Goal: Information Seeking & Learning: Learn about a topic

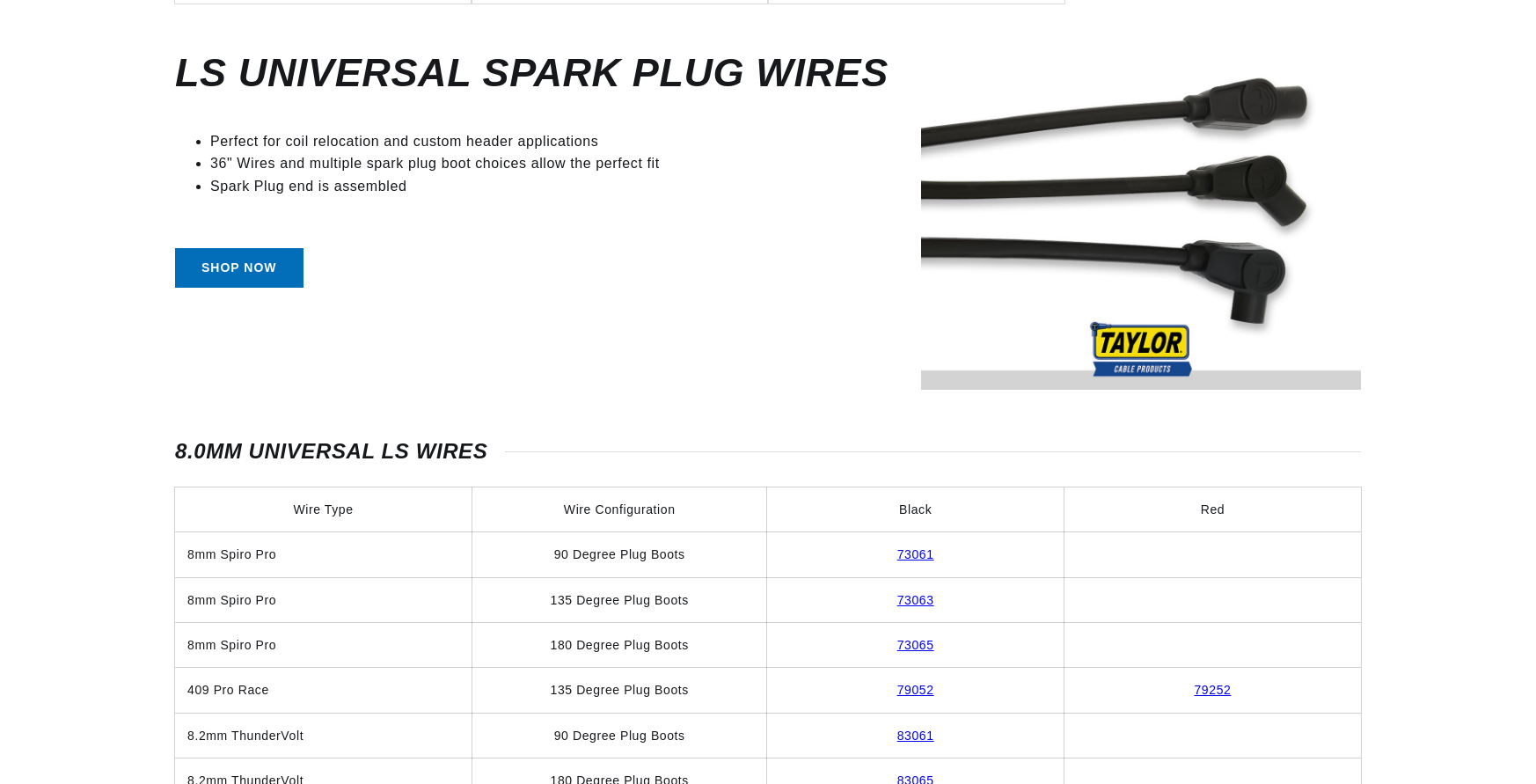
scroll to position [0, 467]
click at [898, 773] on link "83065" at bounding box center [916, 780] width 37 height 14
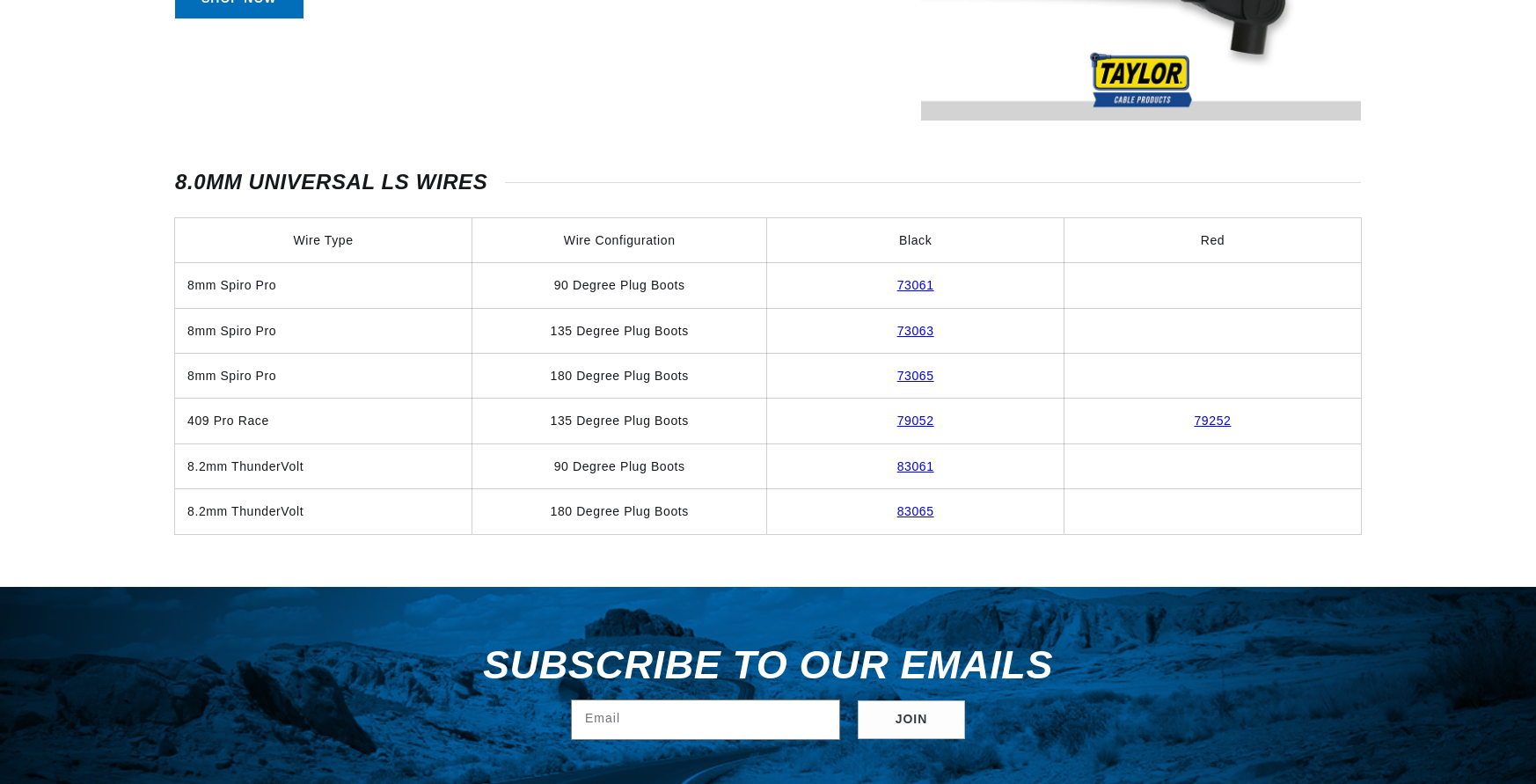
scroll to position [987, 0]
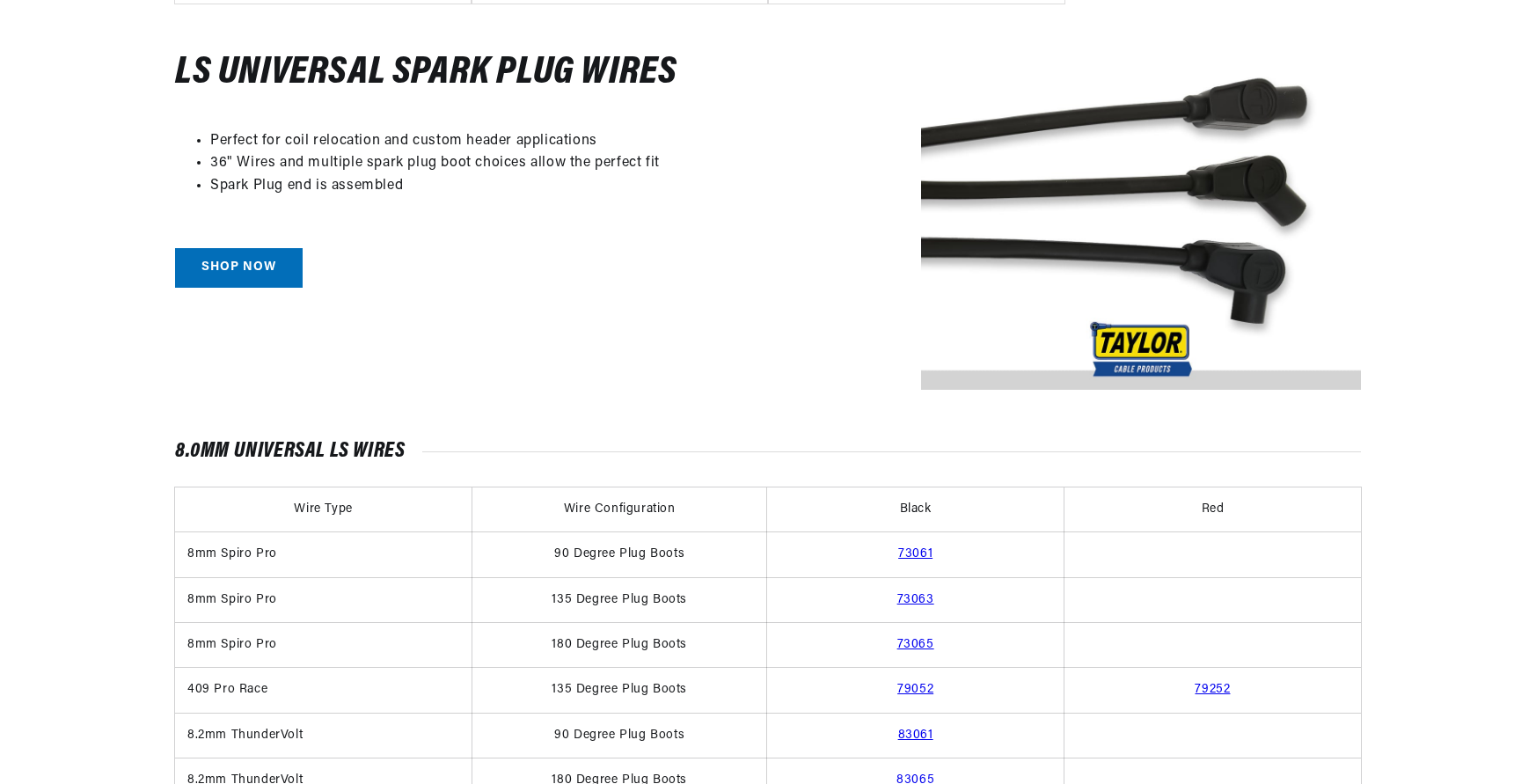
scroll to position [0, 467]
click at [898, 758] on td "83065" at bounding box center [915, 780] width 297 height 45
click at [900, 773] on link "83065" at bounding box center [916, 780] width 38 height 13
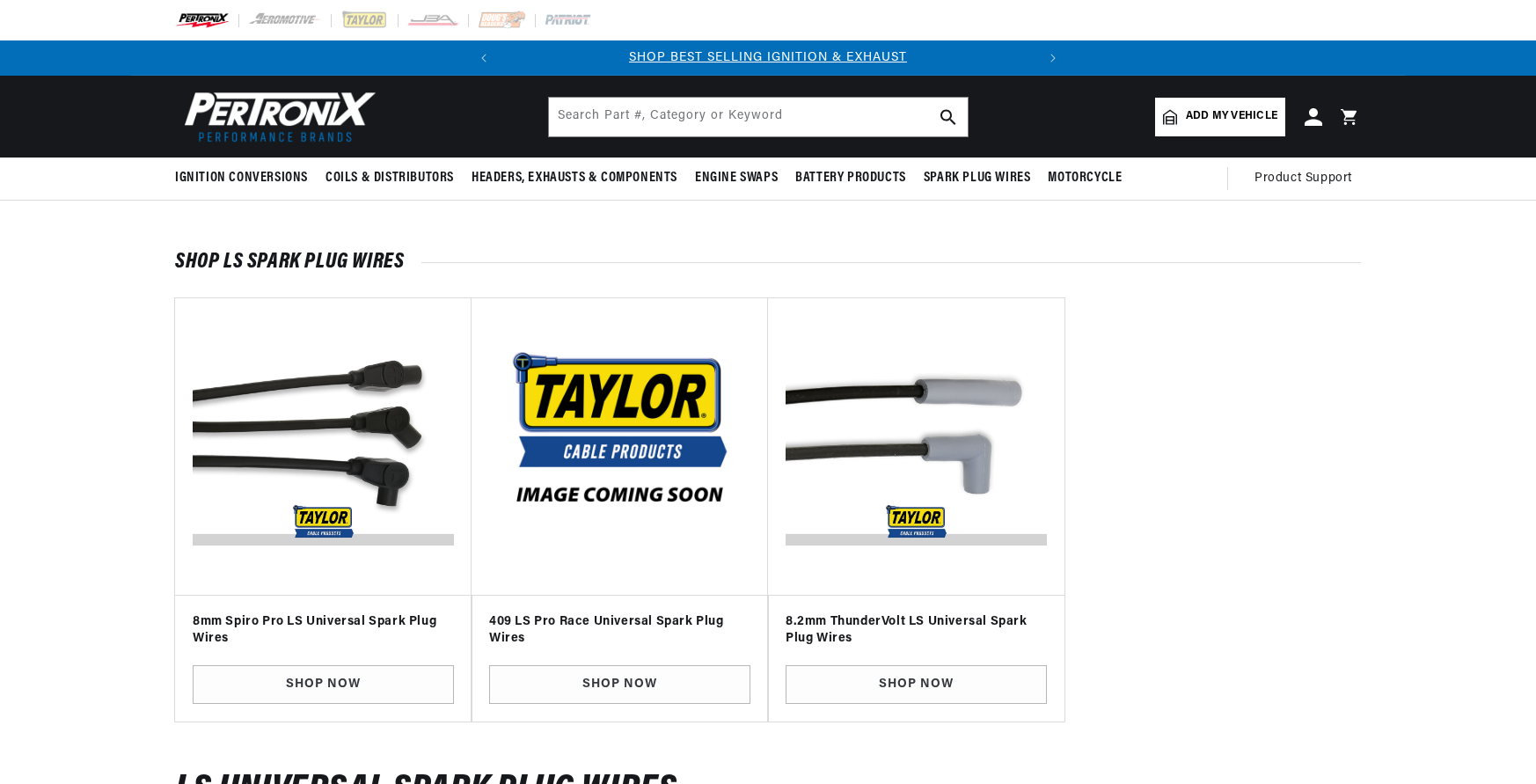
scroll to position [718, 0]
